Goal: Navigation & Orientation: Find specific page/section

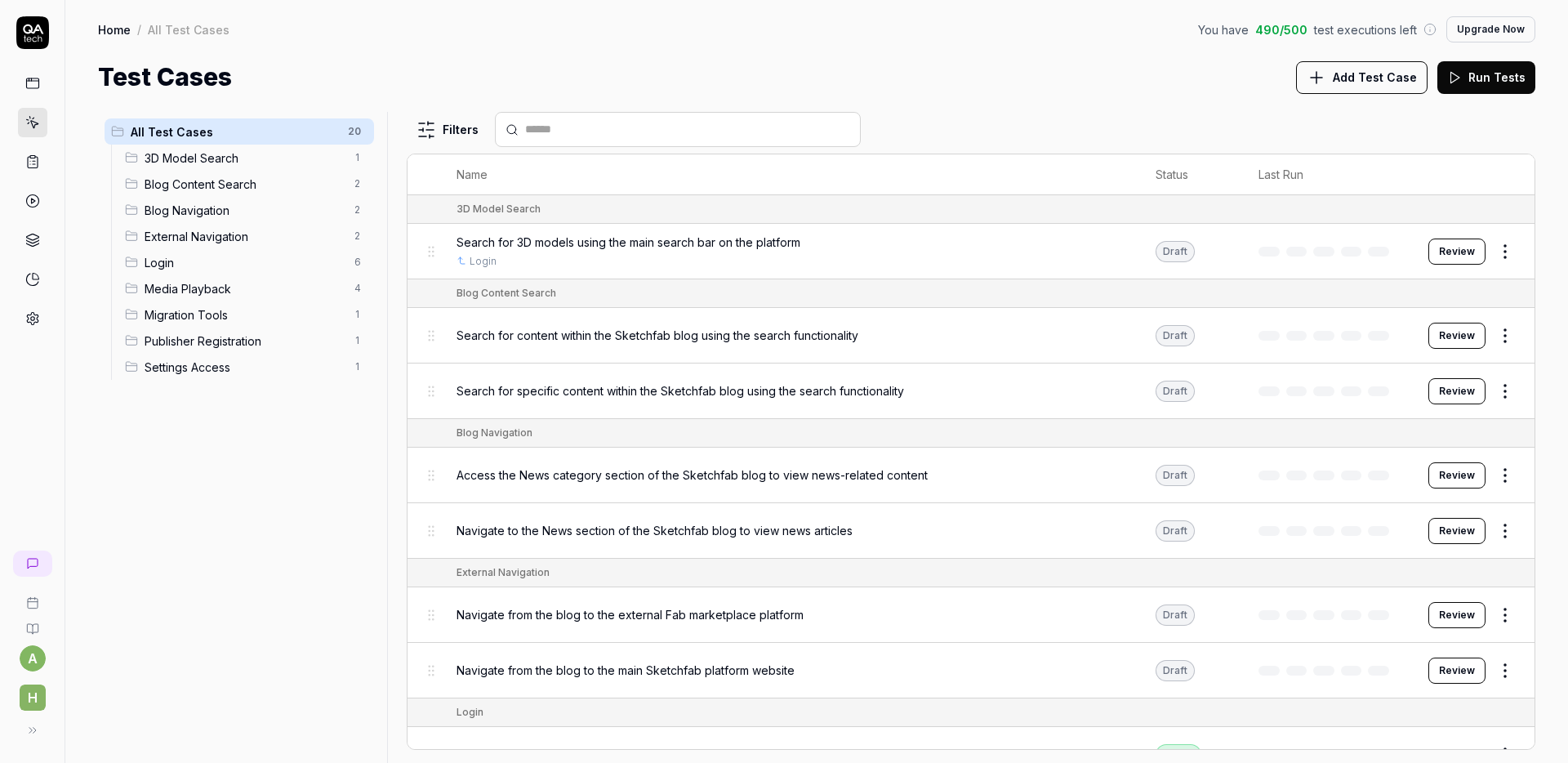
click at [40, 554] on link at bounding box center [33, 563] width 40 height 26
click at [238, 475] on div "All Test Cases 20 3D Model Search 1 Blog Content Search 2 Blog Navigation 2 Ext…" at bounding box center [239, 428] width 283 height 631
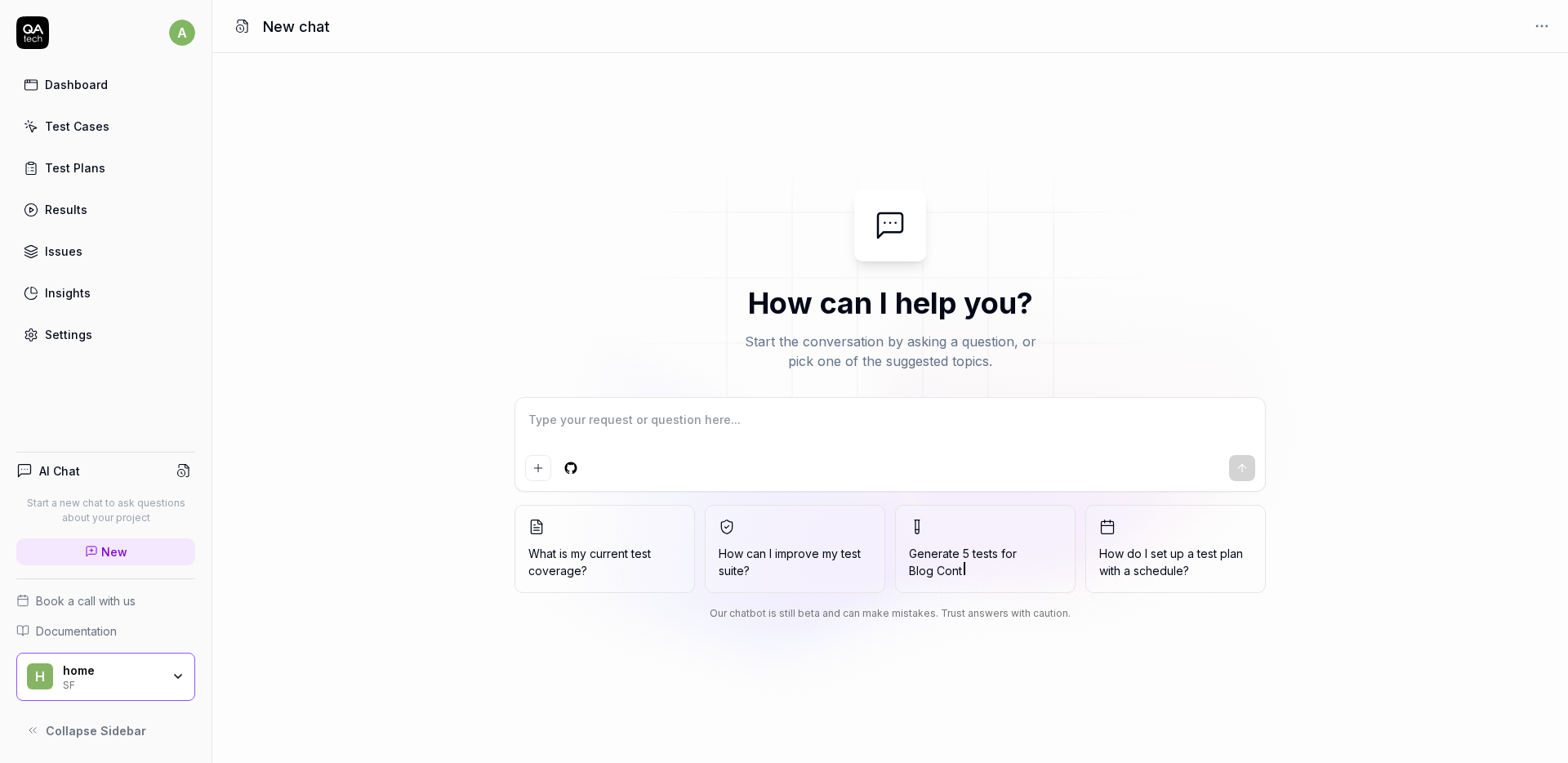
click at [89, 140] on link "Test Cases" at bounding box center [106, 126] width 179 height 32
type textarea "*"
